Goal: Obtain resource: Download file/media

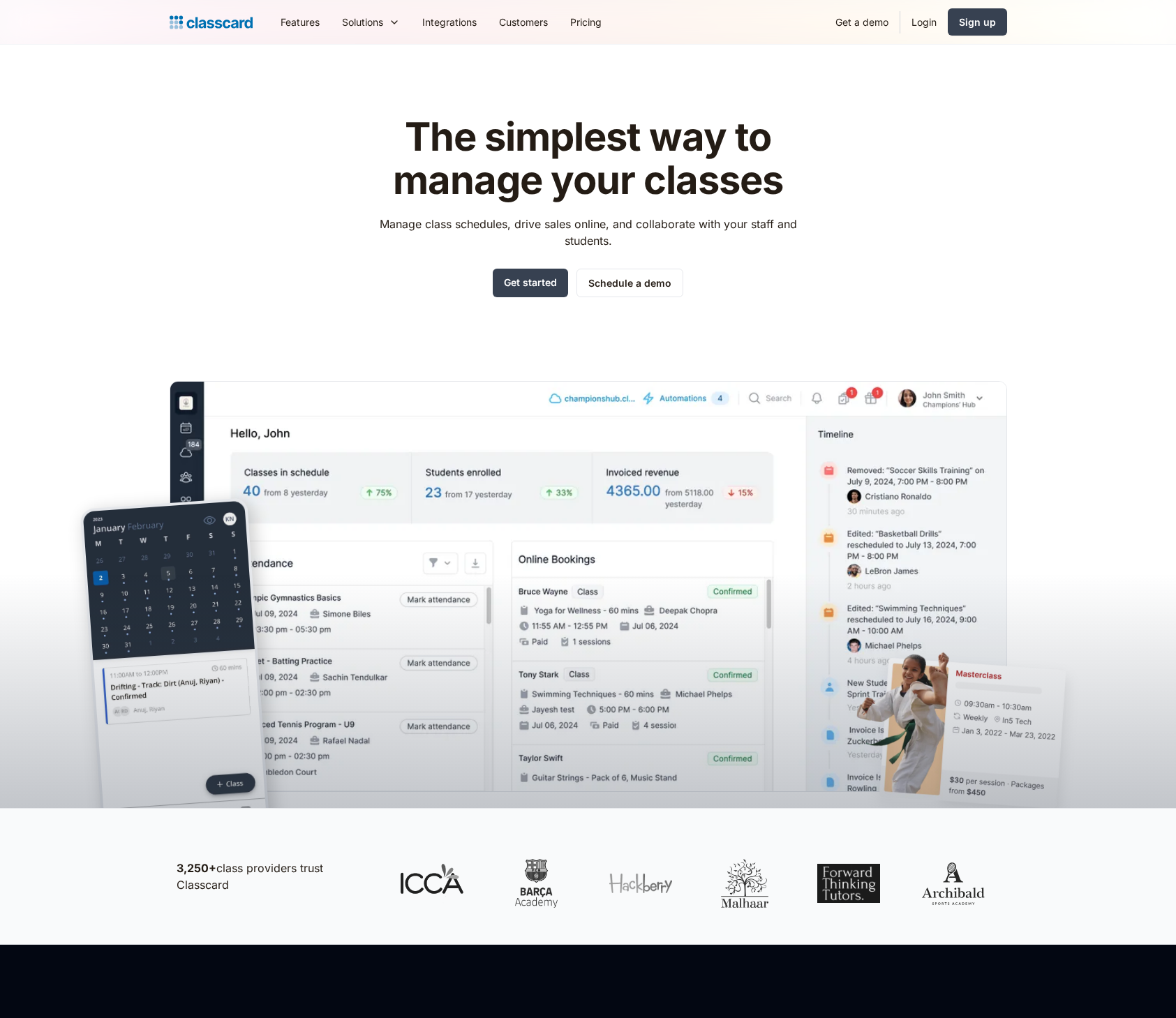
scroll to position [4268, 0]
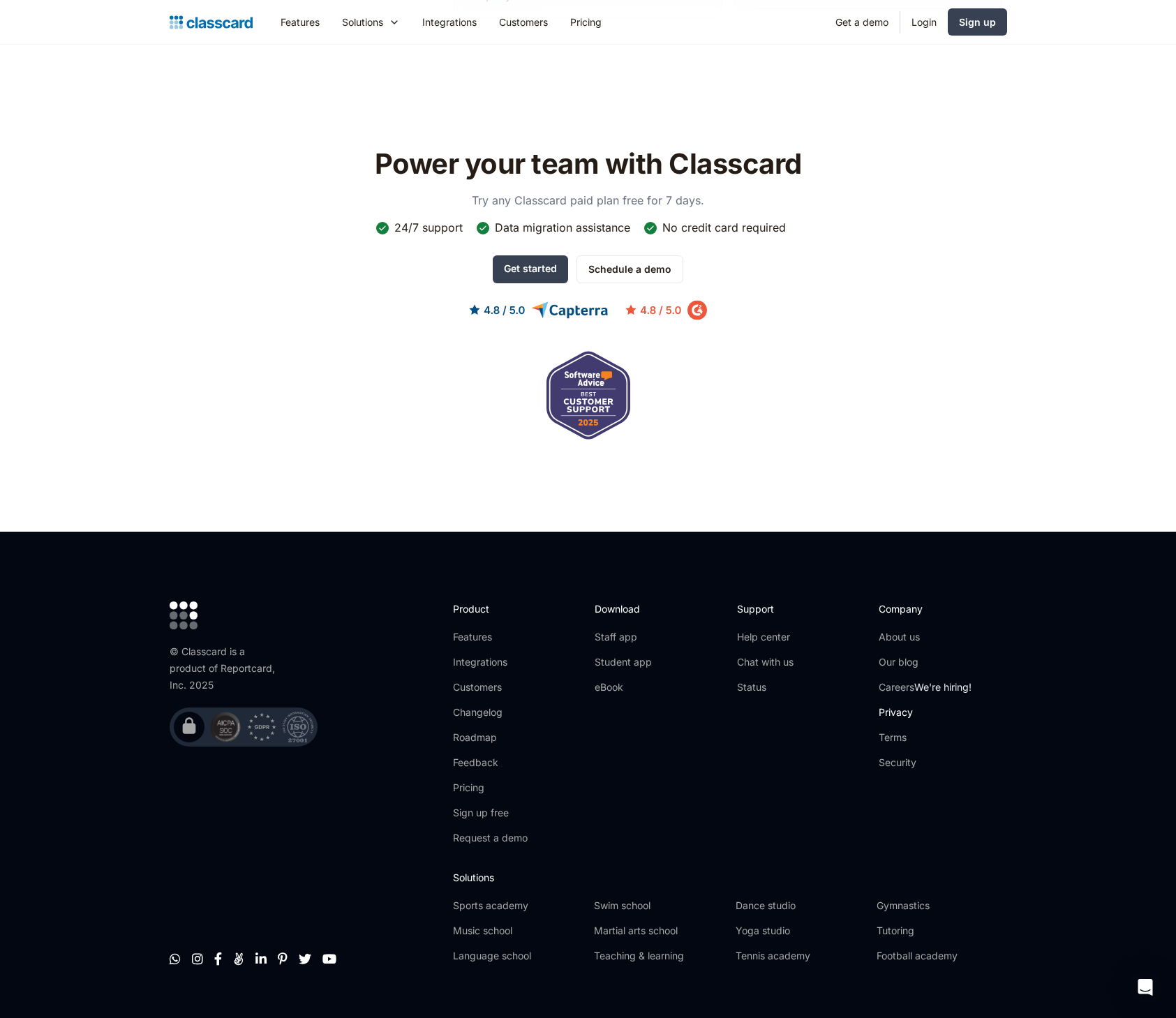
click at [893, 705] on link "Privacy" at bounding box center [925, 712] width 93 height 14
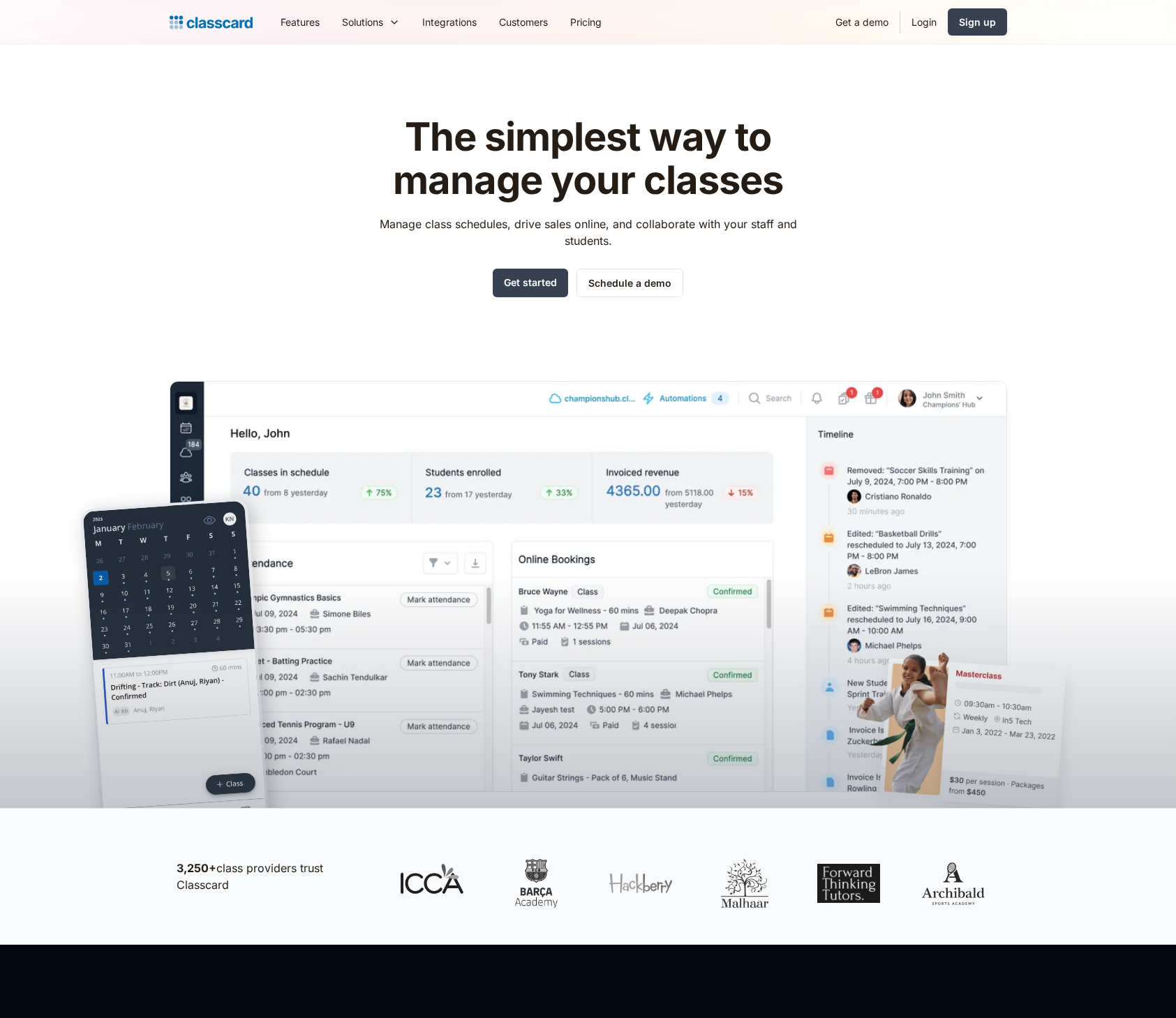
scroll to position [4268, 0]
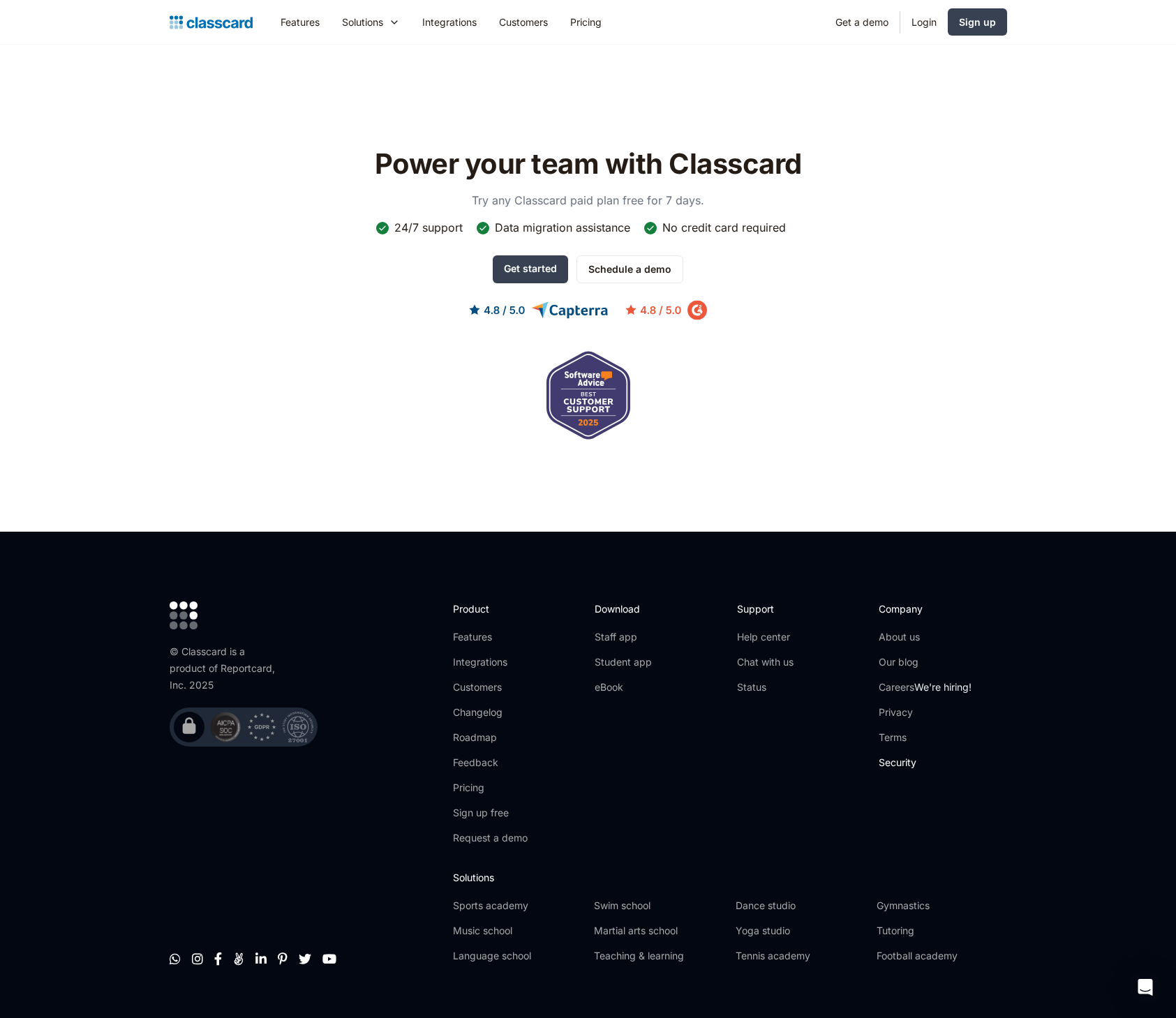
click at [895, 756] on link "Security" at bounding box center [925, 762] width 93 height 14
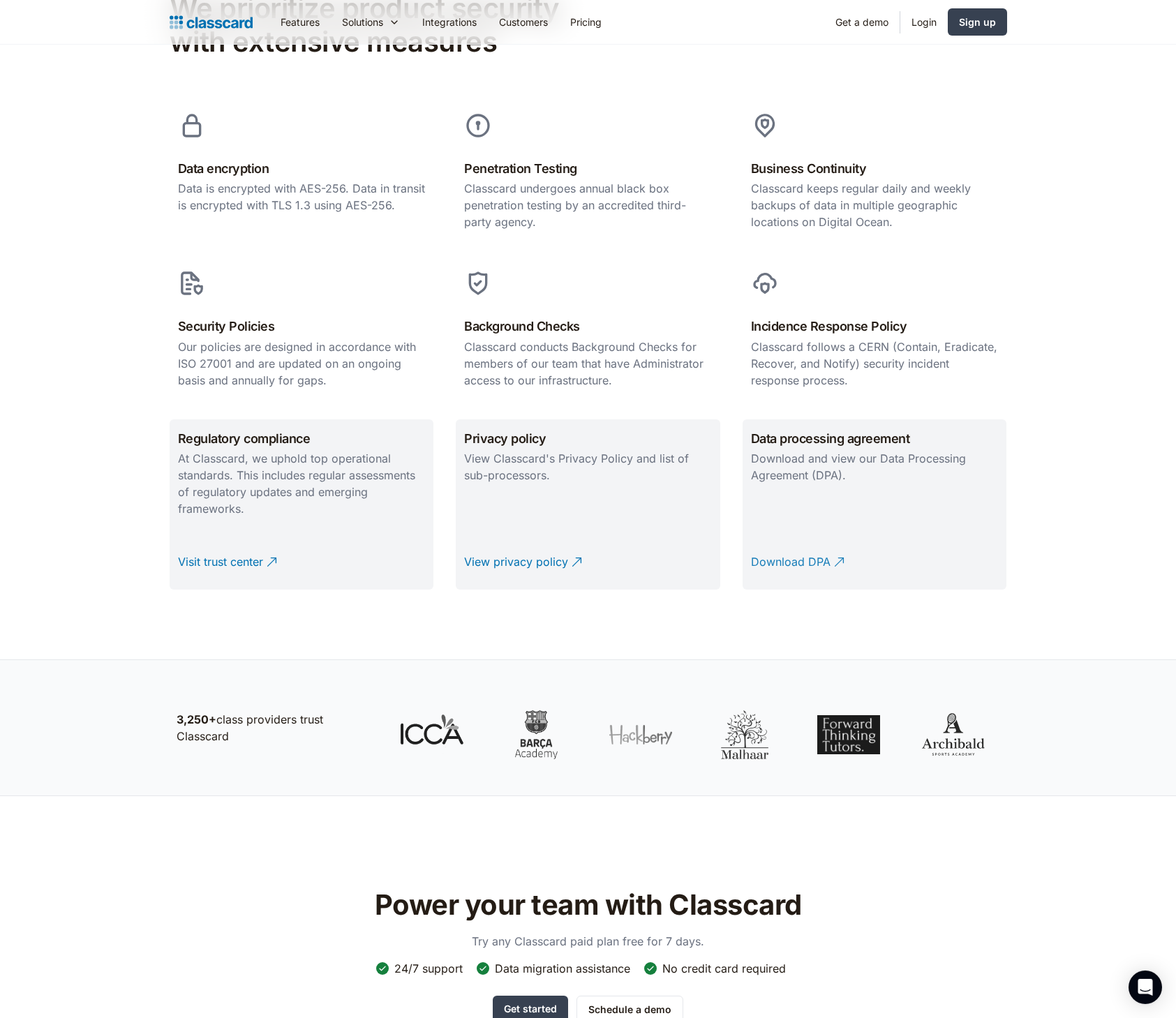
scroll to position [905, 0]
click at [799, 543] on div "Download DPA" at bounding box center [790, 557] width 79 height 28
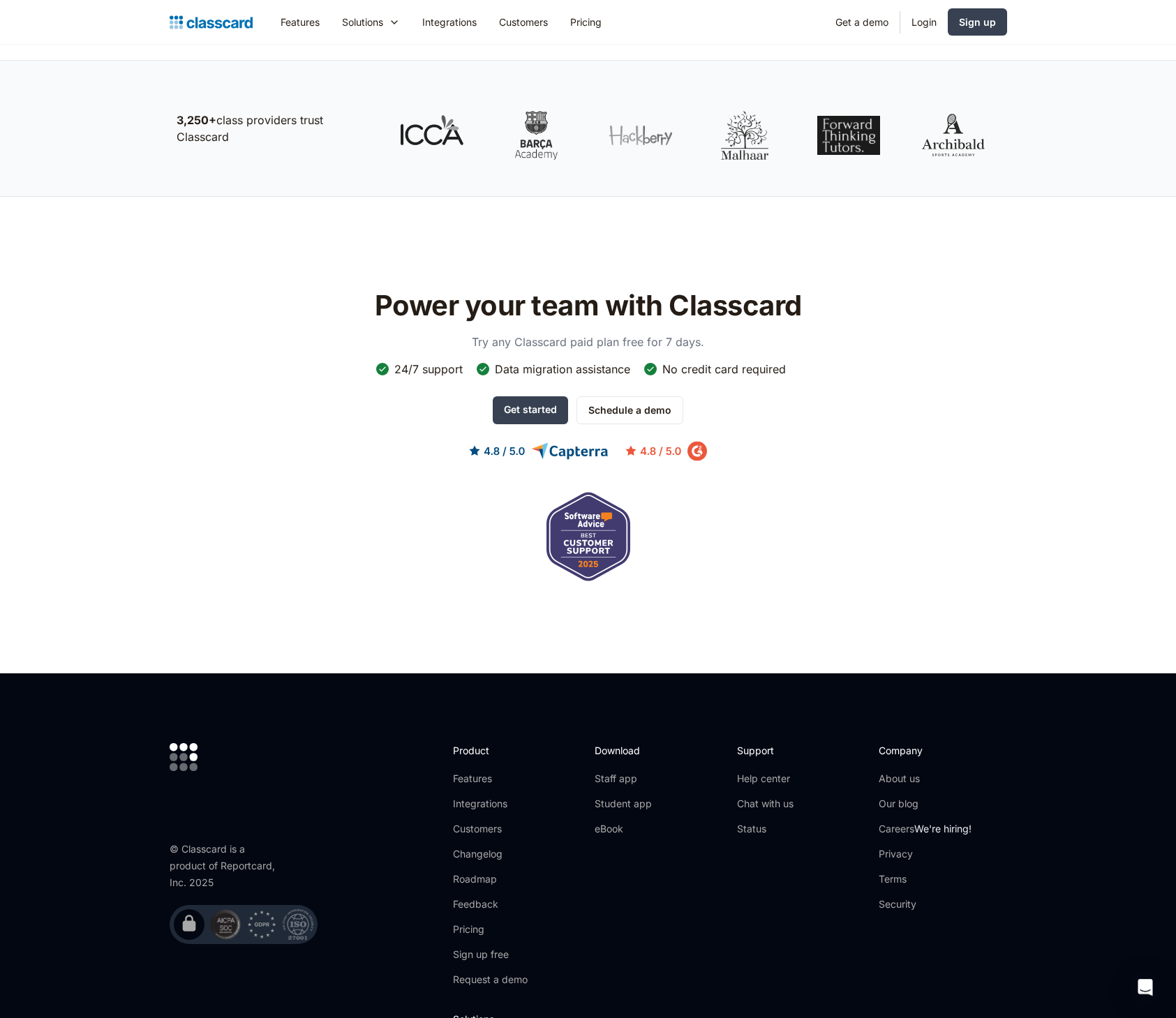
scroll to position [1629, 0]
